Goal: Find specific page/section: Find specific page/section

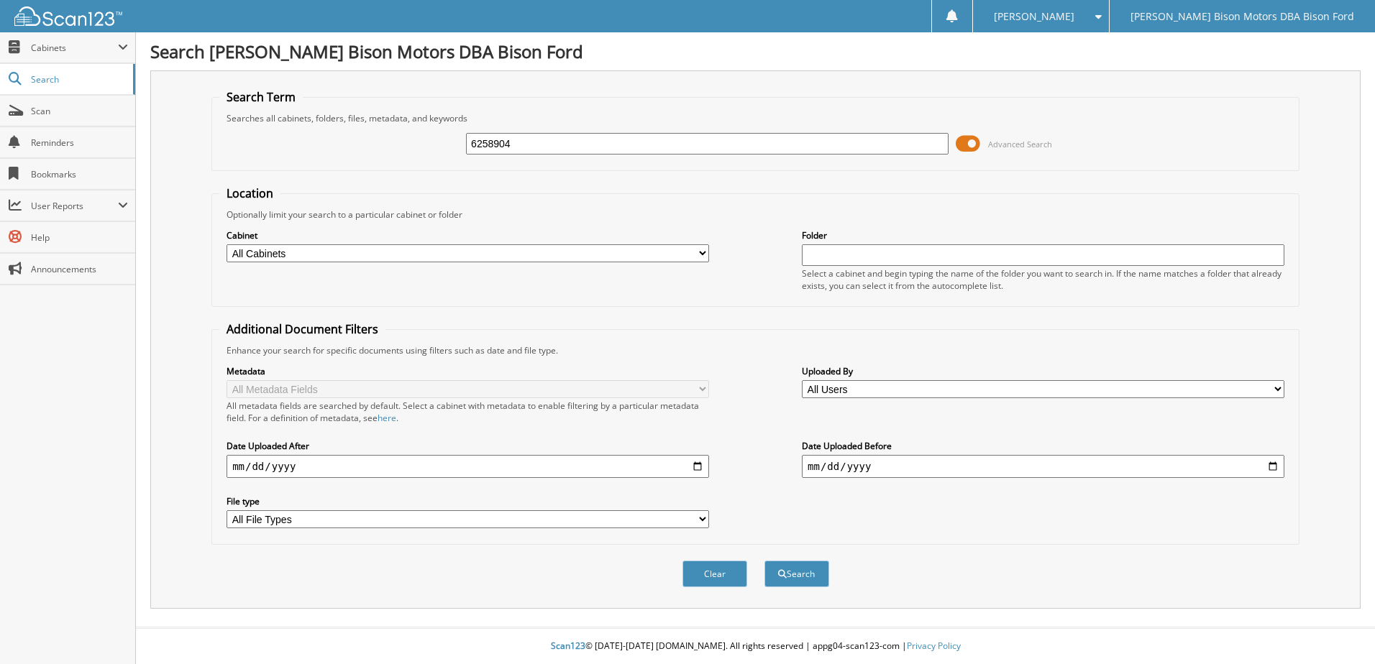
type input "6258904"
click at [764, 561] on button "Search" at bounding box center [796, 574] width 65 height 27
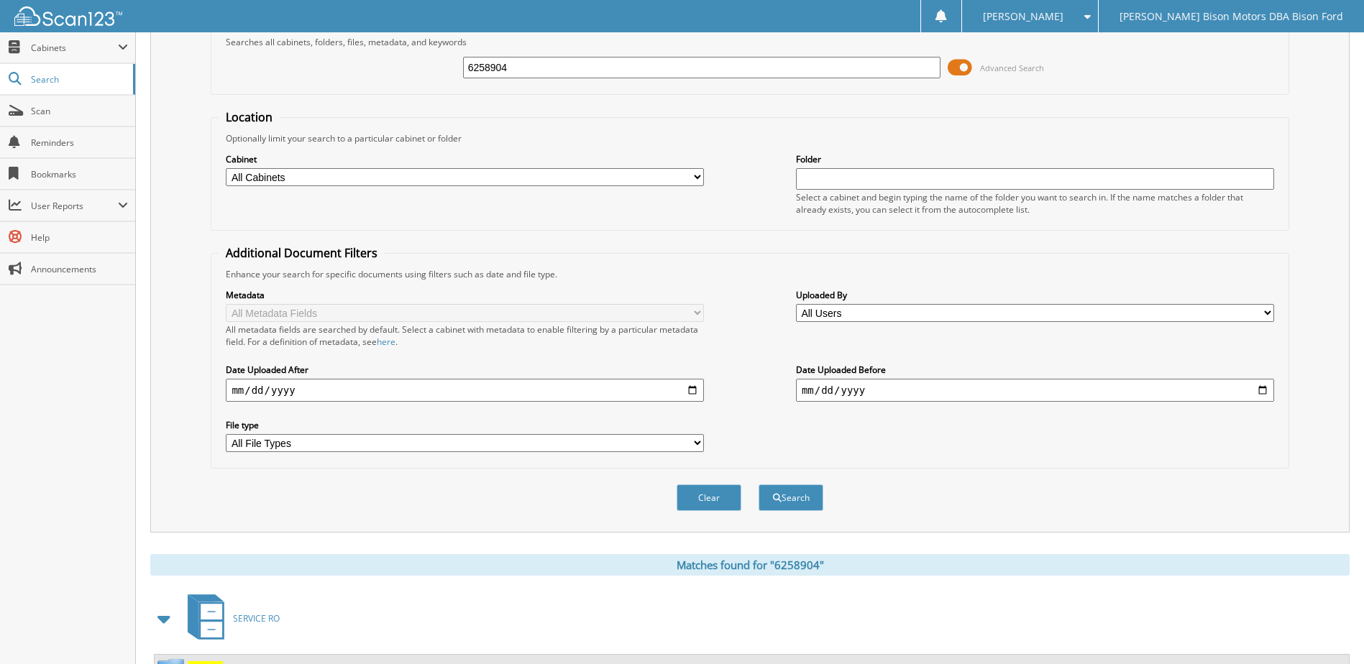
scroll to position [139, 0]
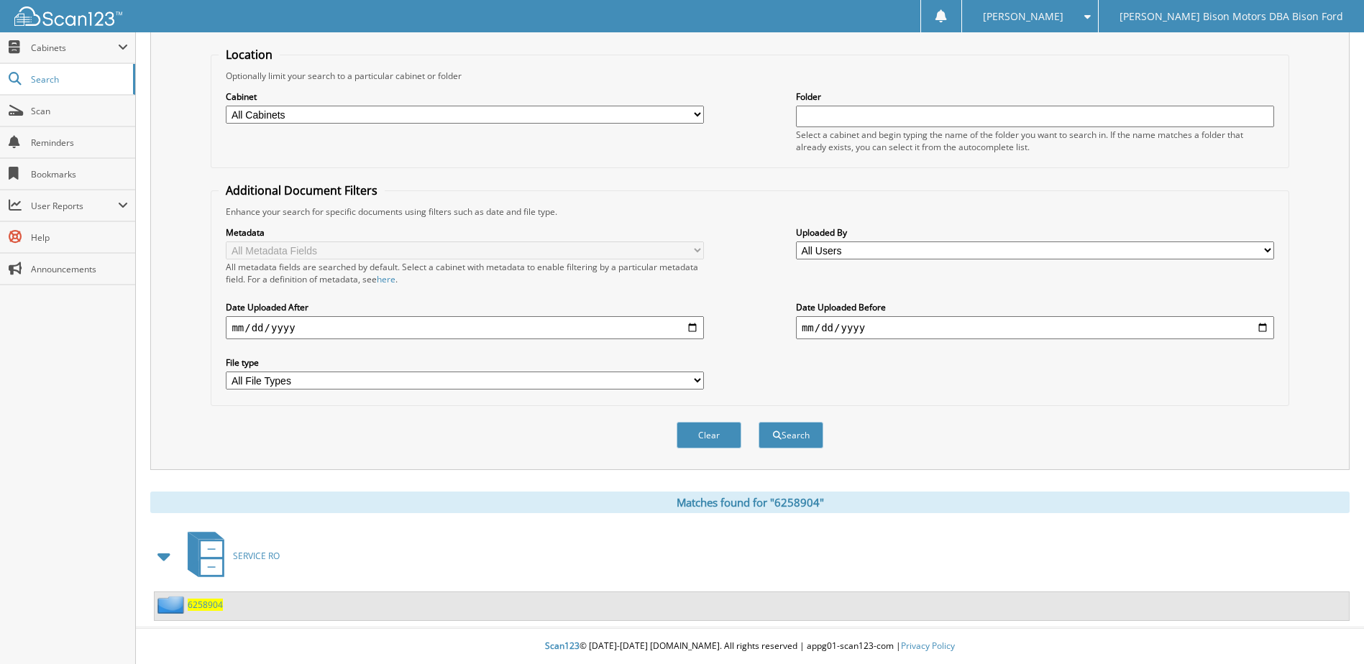
click at [205, 606] on span "6258904" at bounding box center [205, 605] width 35 height 12
